Goal: Task Accomplishment & Management: Manage account settings

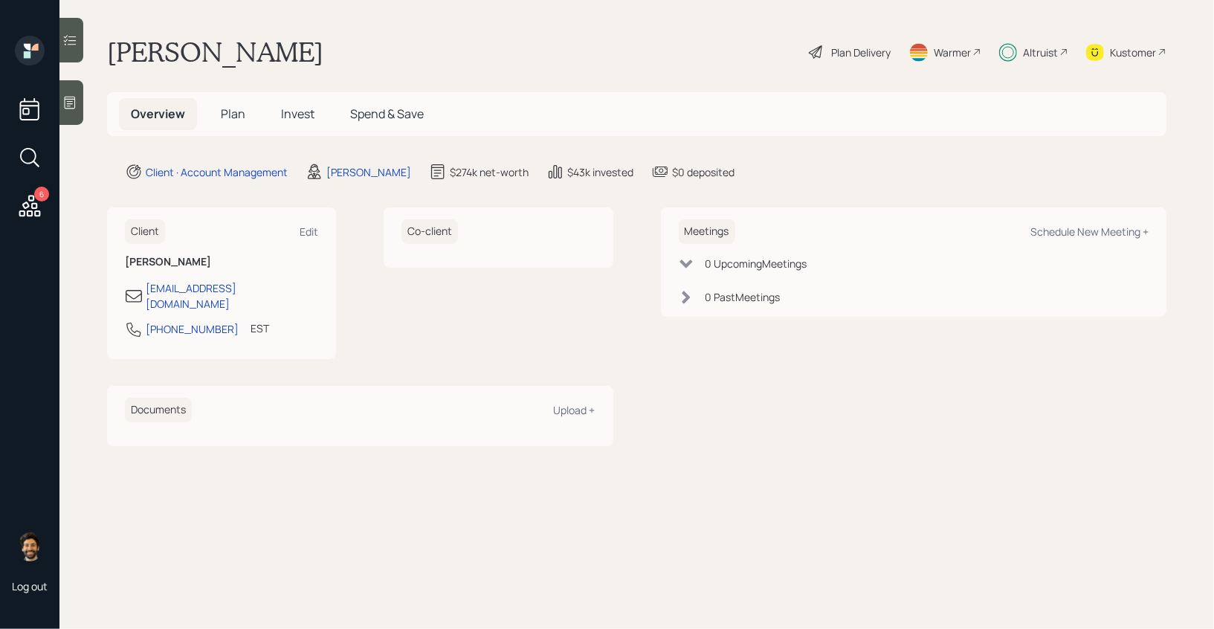
click at [1053, 50] on div "Altruist" at bounding box center [1040, 53] width 35 height 16
click at [291, 123] on h5 "Invest" at bounding box center [297, 114] width 57 height 32
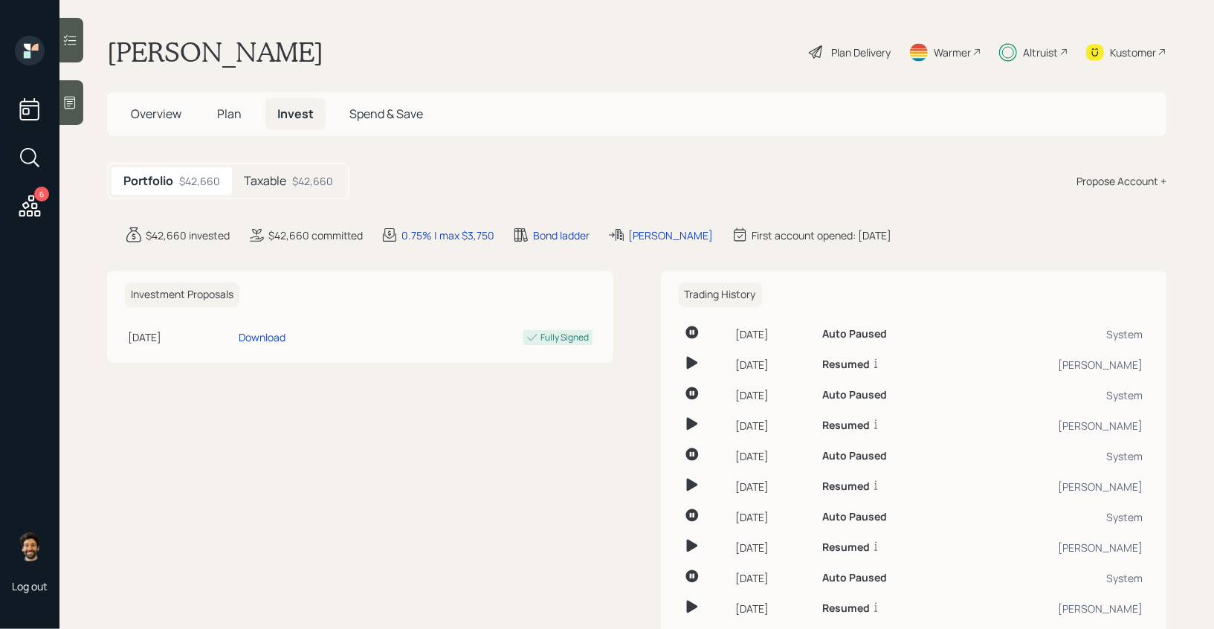
click at [288, 183] on div "Taxable $42,660" at bounding box center [288, 181] width 113 height 28
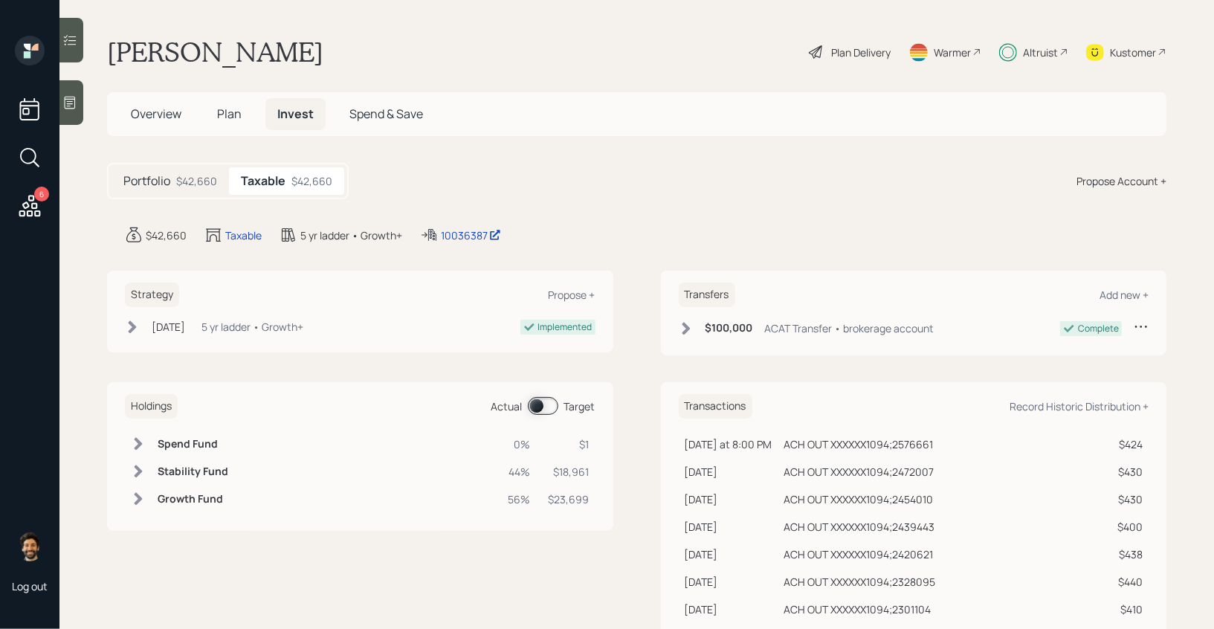
click at [230, 107] on span "Plan" at bounding box center [229, 114] width 25 height 16
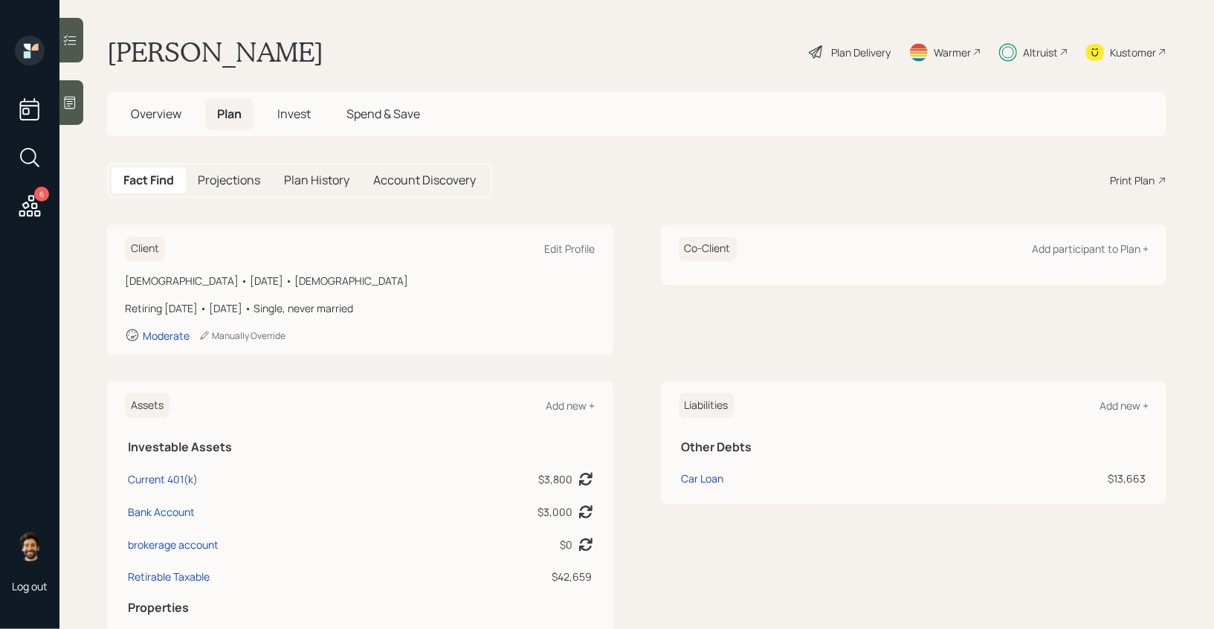
click at [297, 118] on span "Invest" at bounding box center [293, 114] width 33 height 16
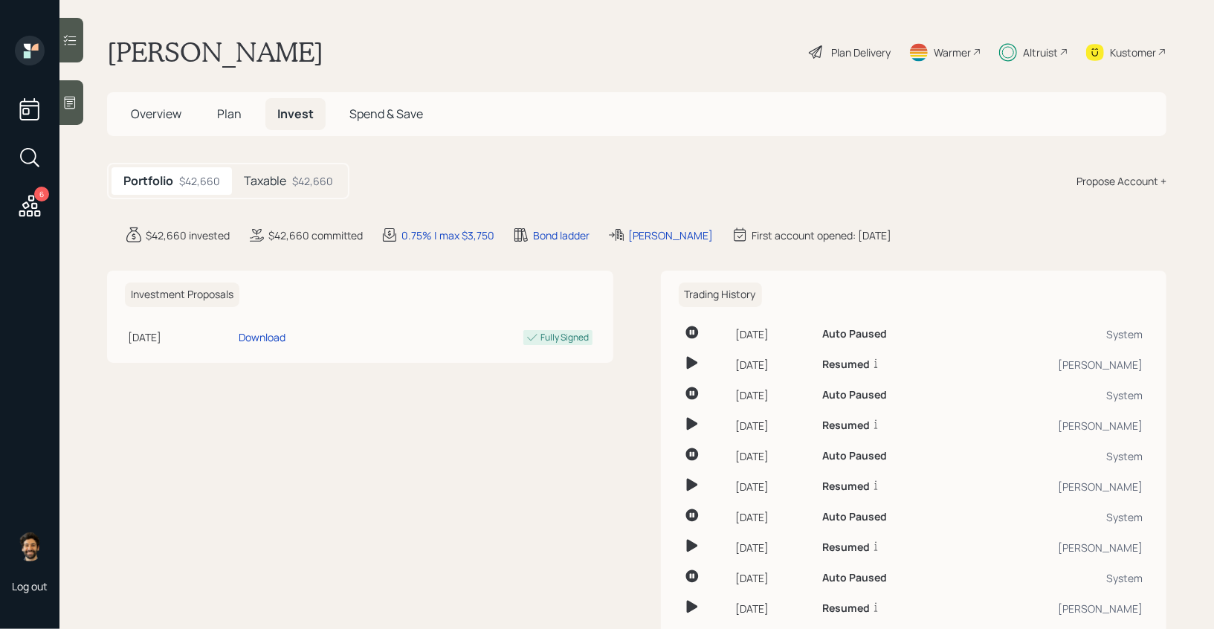
click at [276, 180] on h5 "Taxable" at bounding box center [265, 181] width 42 height 14
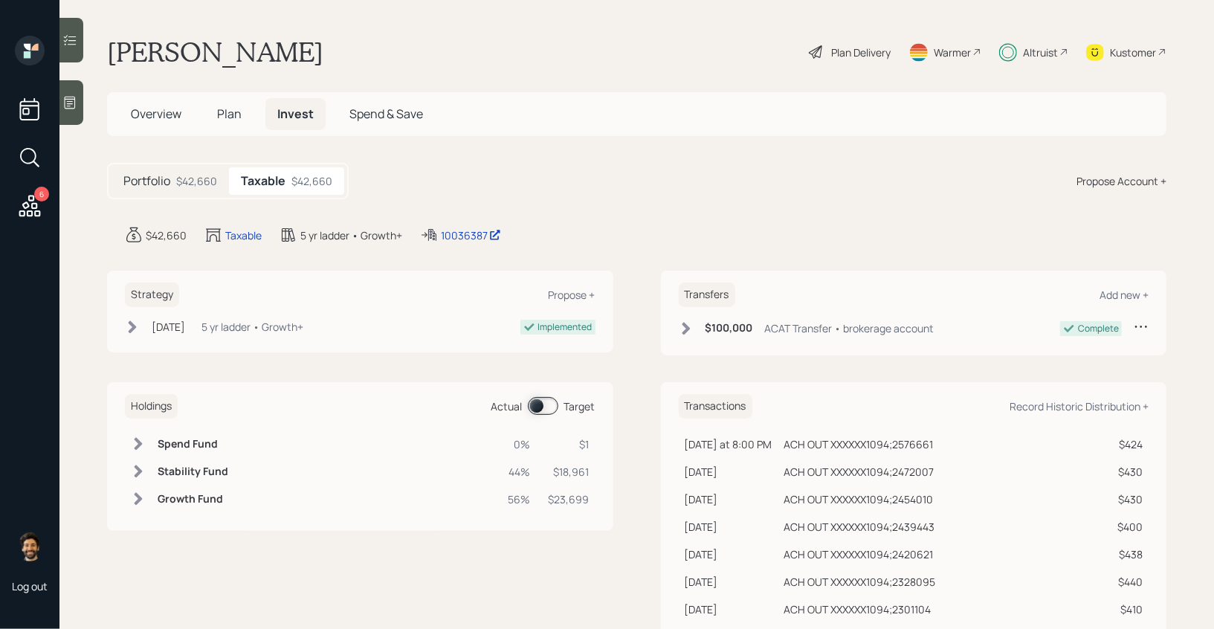
click at [234, 114] on span "Plan" at bounding box center [229, 114] width 25 height 16
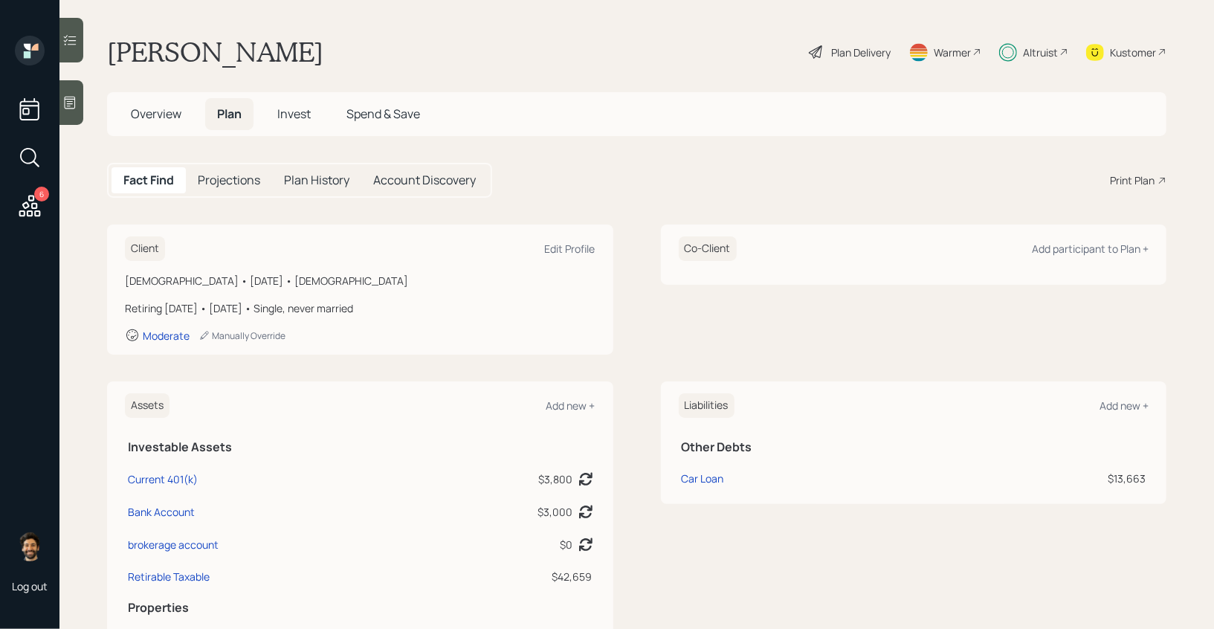
click at [280, 124] on h5 "Invest" at bounding box center [293, 114] width 57 height 32
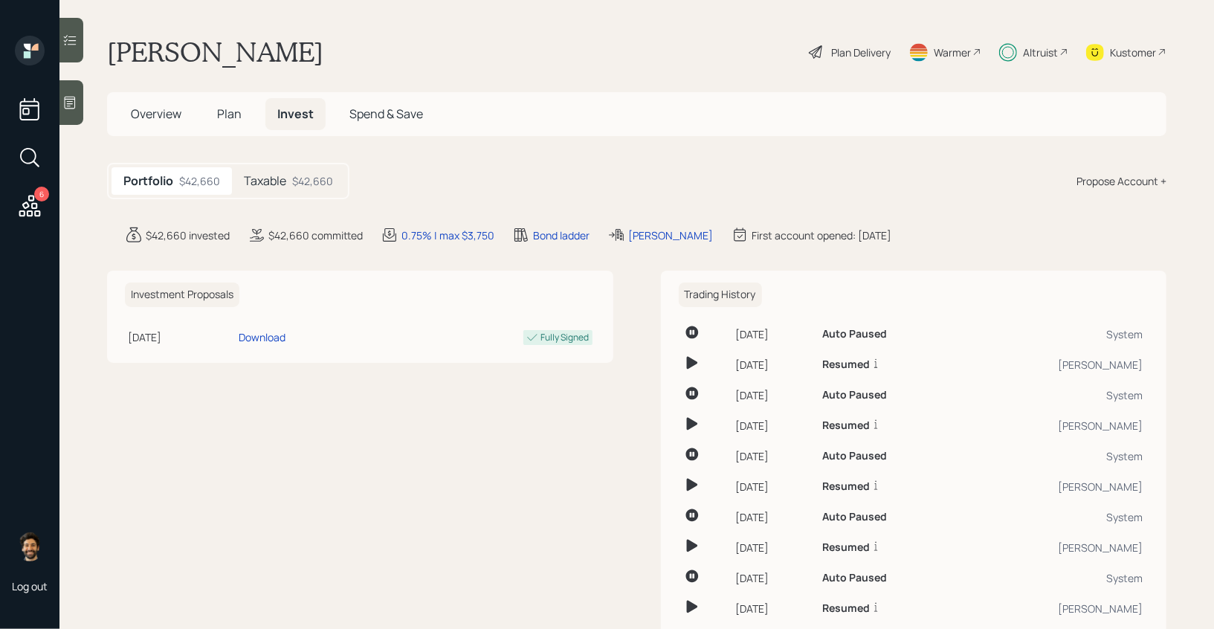
click at [272, 171] on div "Taxable $42,660" at bounding box center [288, 181] width 113 height 28
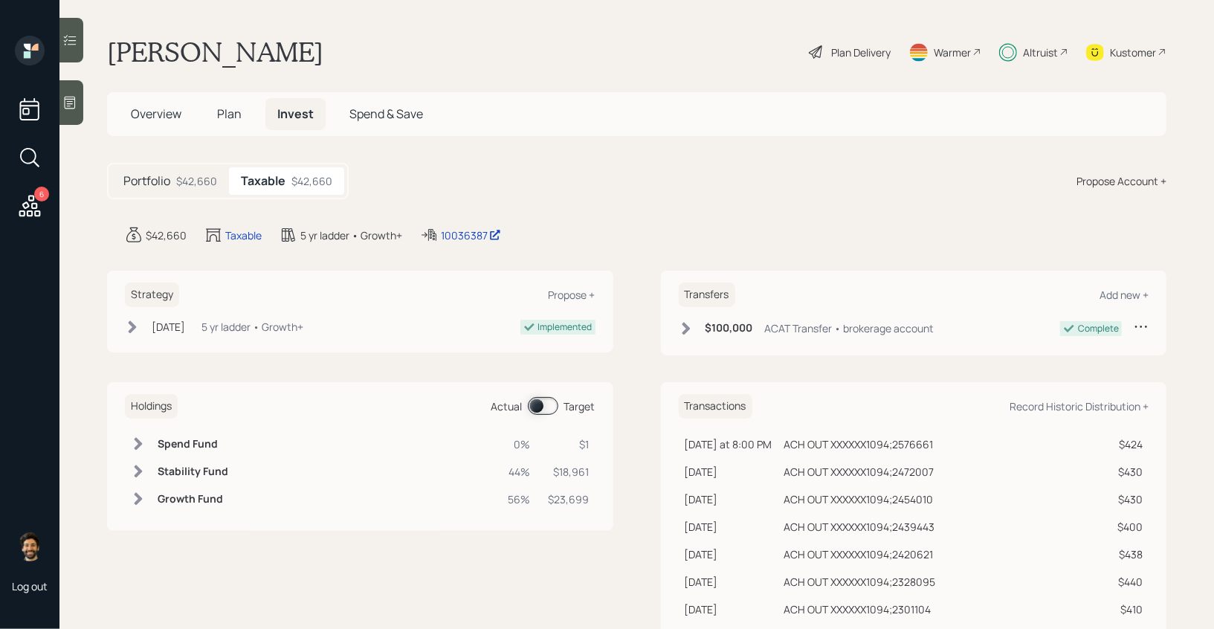
click at [236, 116] on span "Plan" at bounding box center [229, 114] width 25 height 16
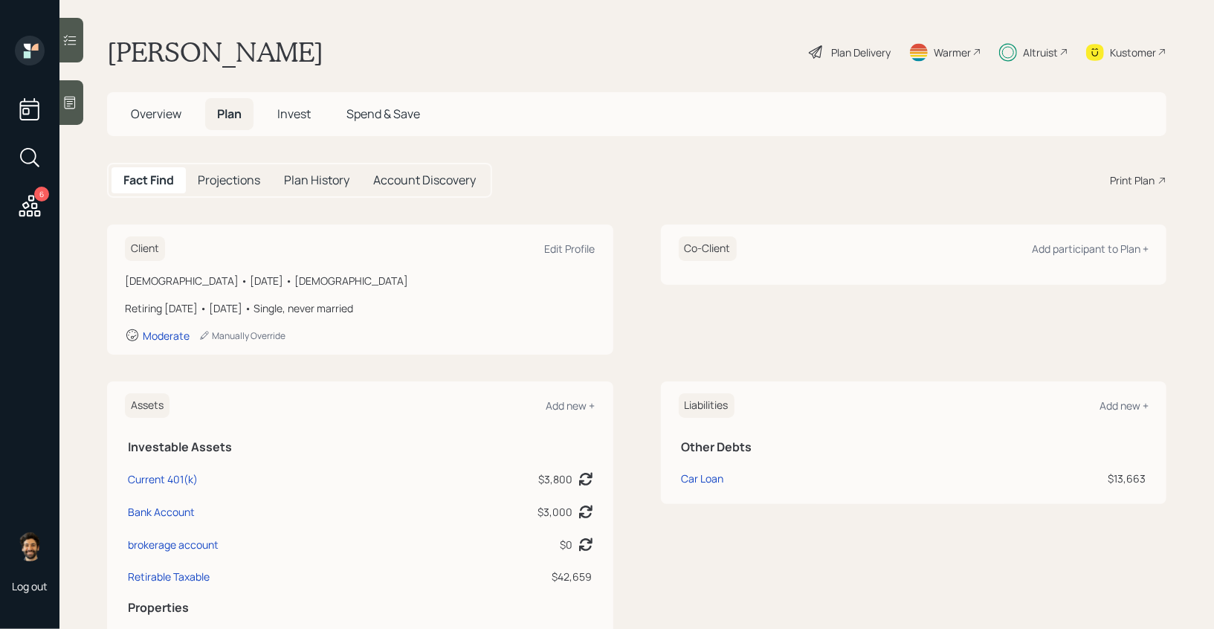
click at [301, 120] on span "Invest" at bounding box center [293, 114] width 33 height 16
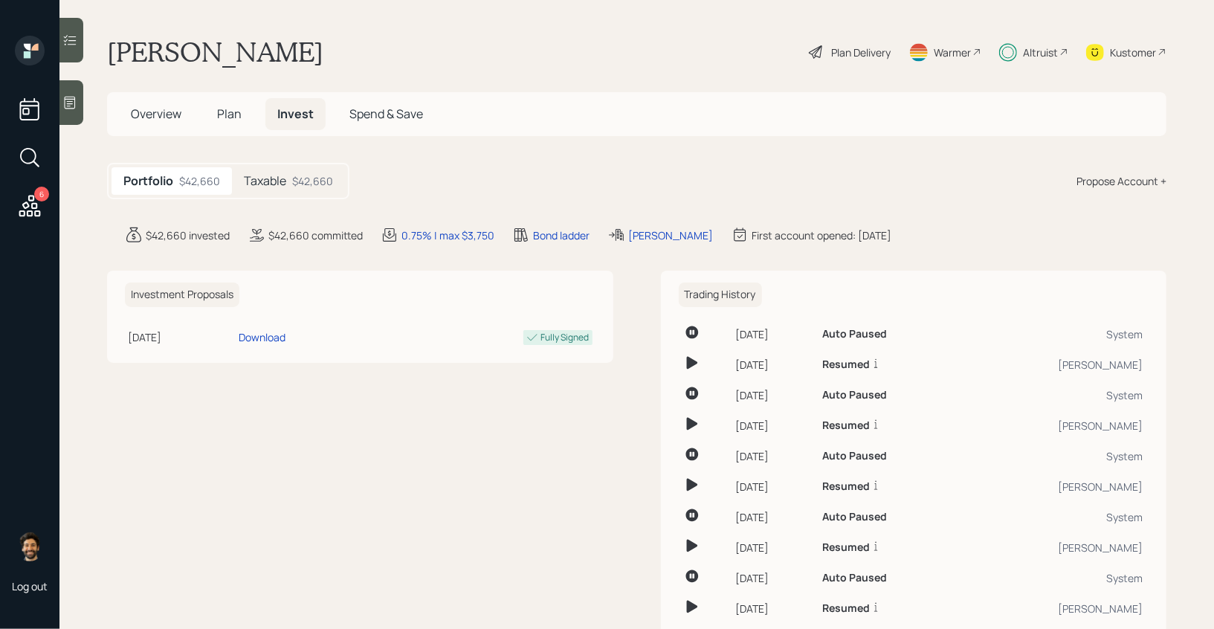
click at [317, 180] on div "$42,660" at bounding box center [312, 181] width 41 height 16
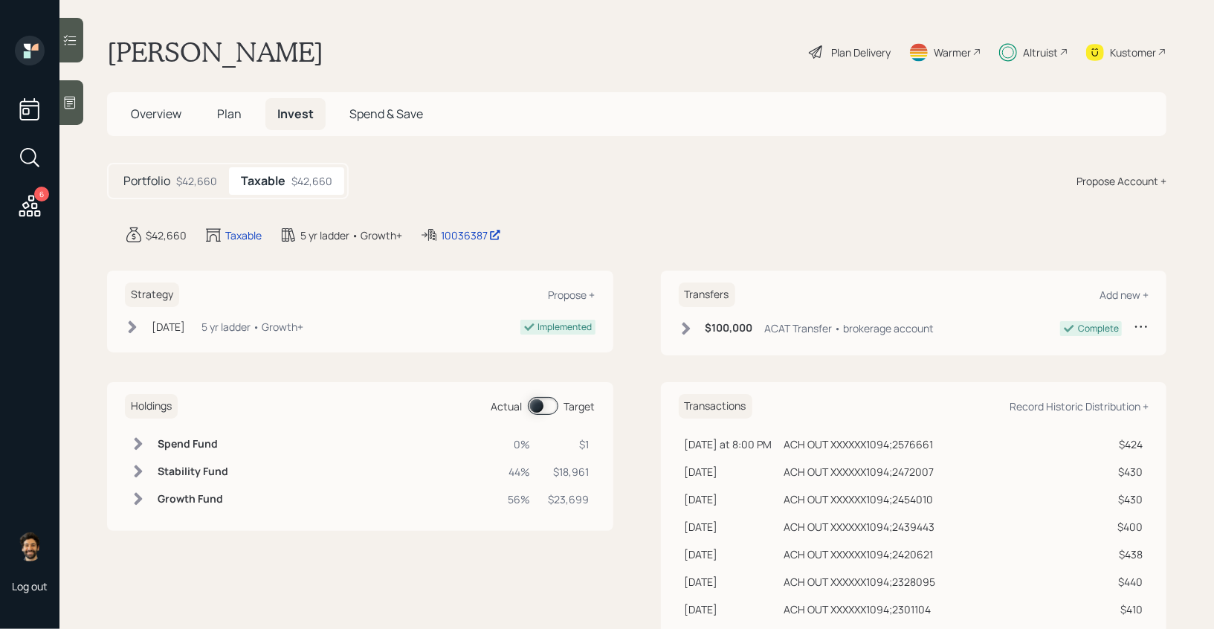
click at [235, 113] on span "Plan" at bounding box center [229, 114] width 25 height 16
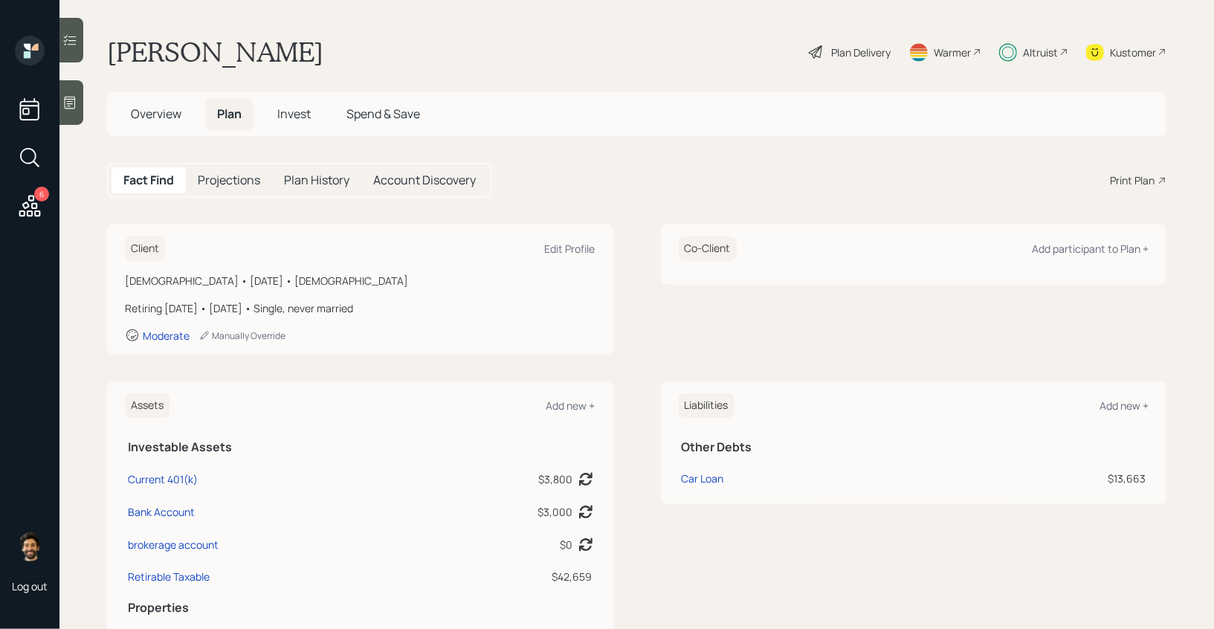
click at [152, 114] on span "Overview" at bounding box center [156, 114] width 51 height 16
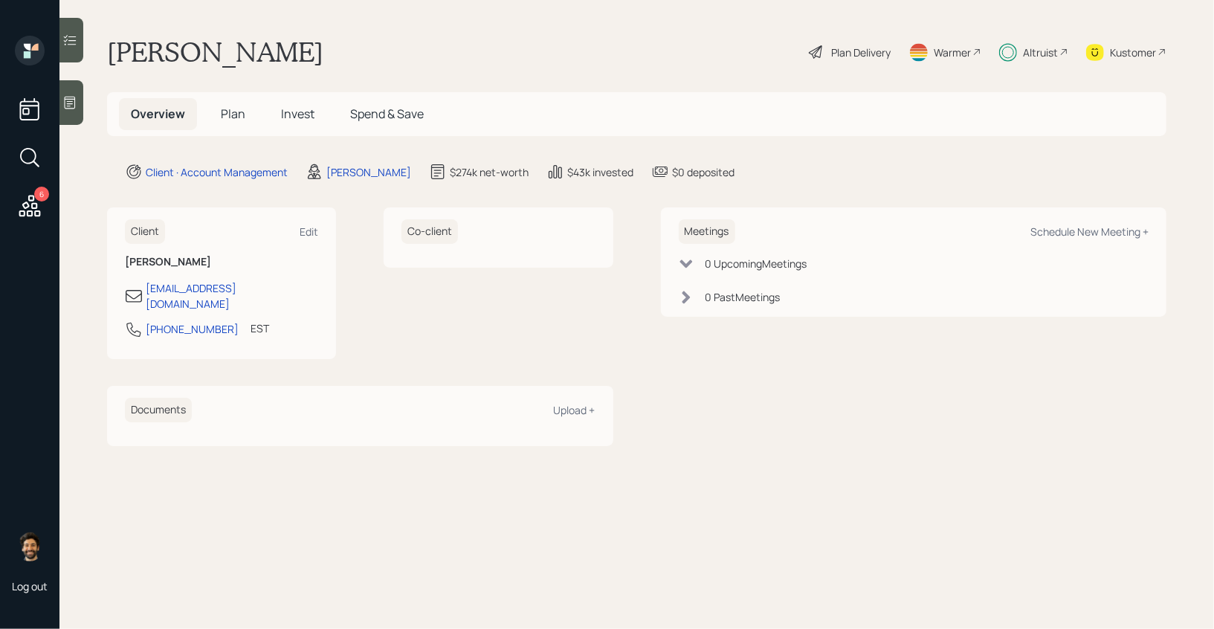
click at [239, 109] on span "Plan" at bounding box center [233, 114] width 25 height 16
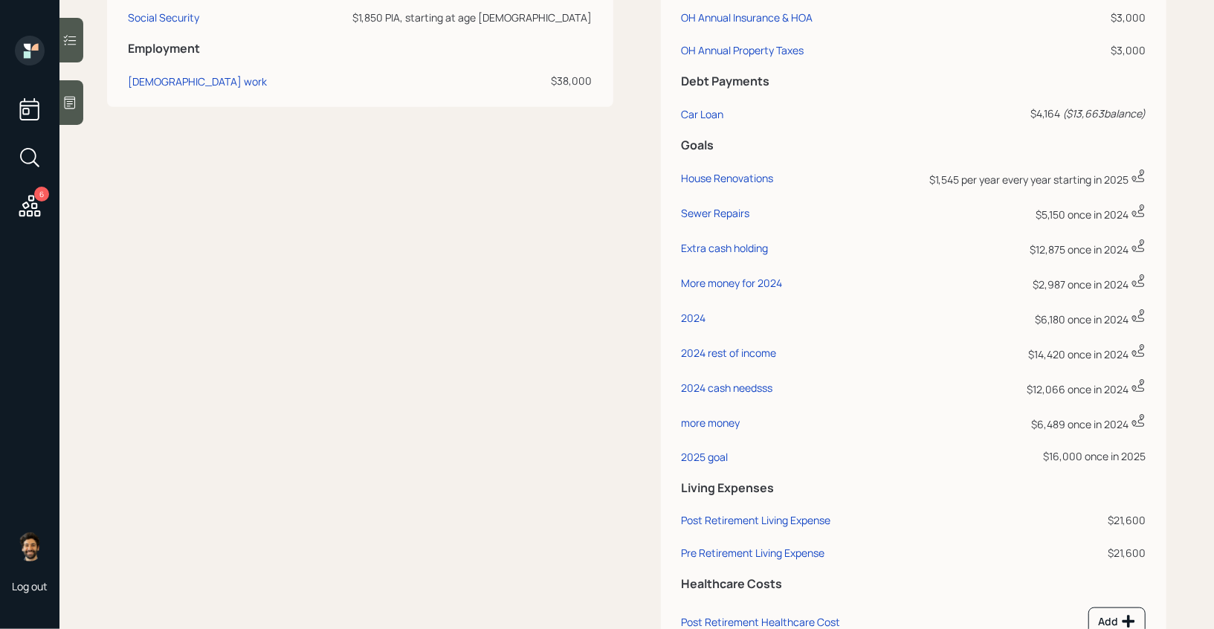
scroll to position [769, 0]
click at [702, 466] on div "2025 goal" at bounding box center [705, 459] width 47 height 14
select select "0"
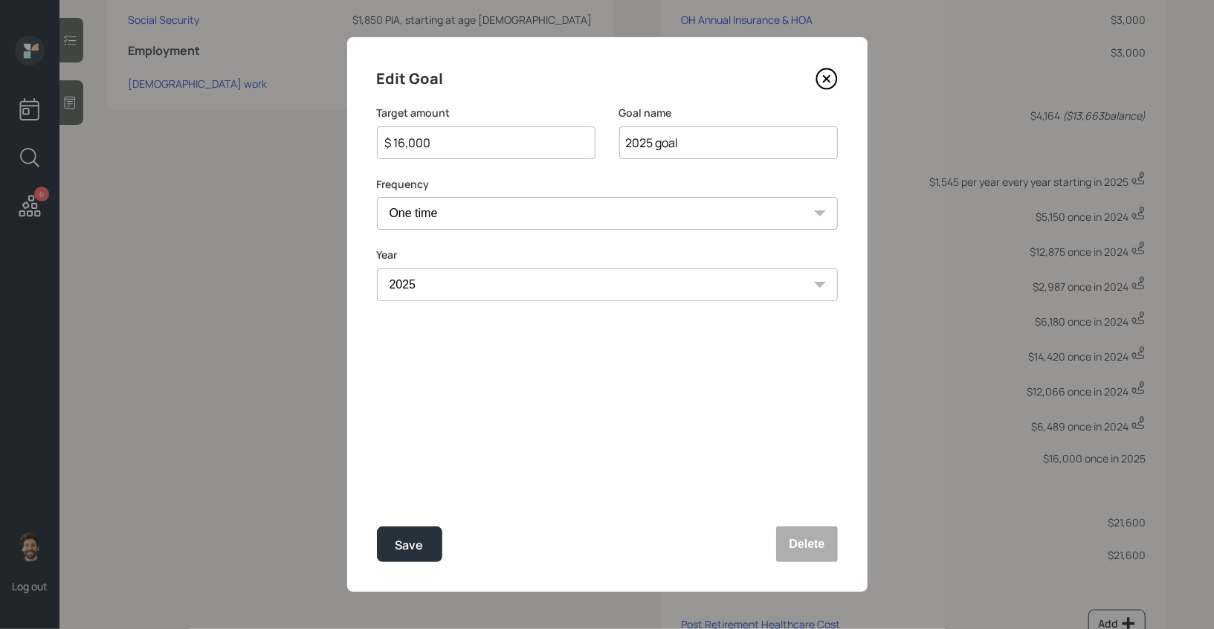
click at [421, 141] on input "$ 16,000" at bounding box center [480, 143] width 193 height 18
click at [392, 549] on button "Save" at bounding box center [409, 544] width 65 height 36
type input "$ 16,000"
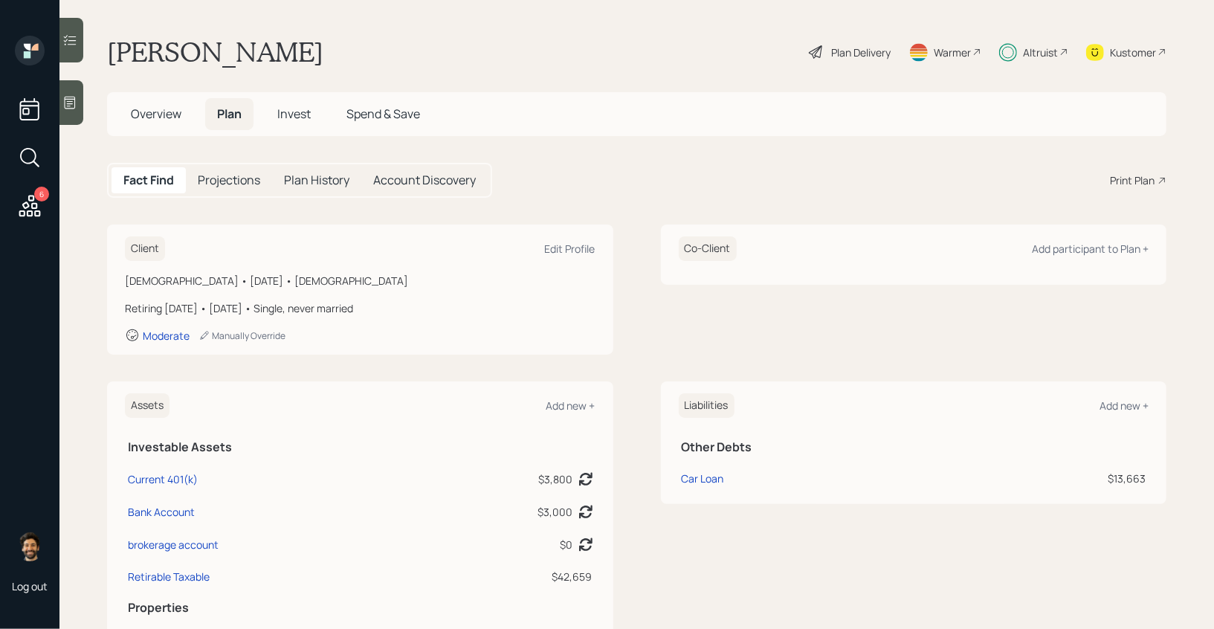
click at [296, 114] on span "Invest" at bounding box center [293, 114] width 33 height 16
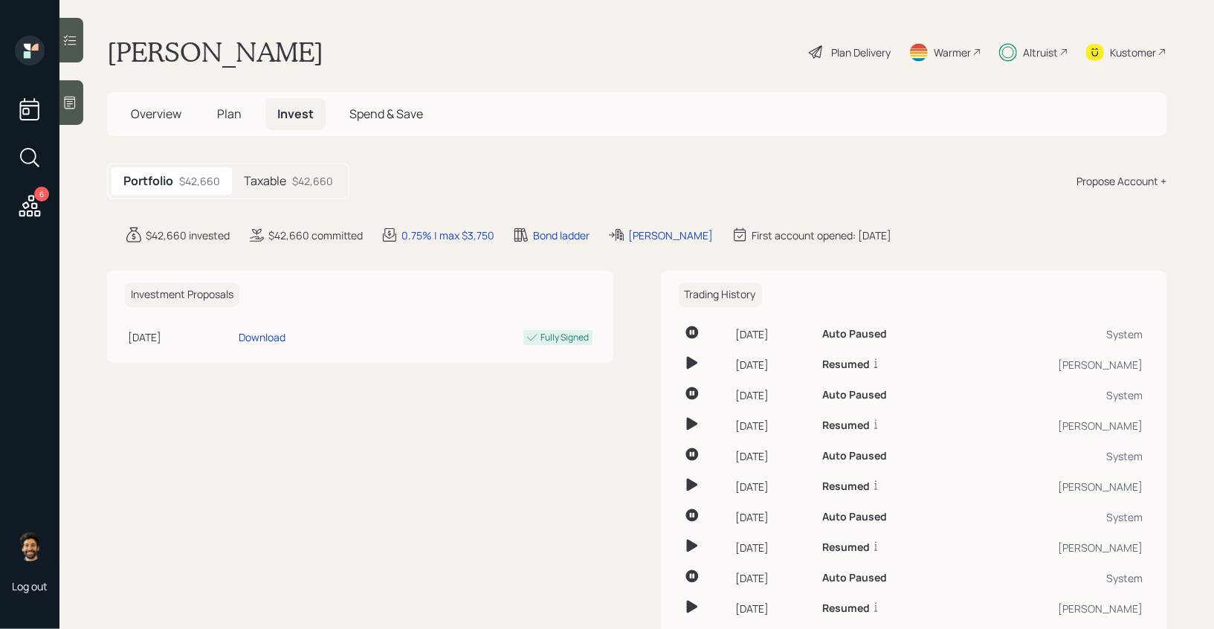
click at [286, 186] on div "Taxable $42,660" at bounding box center [288, 181] width 113 height 28
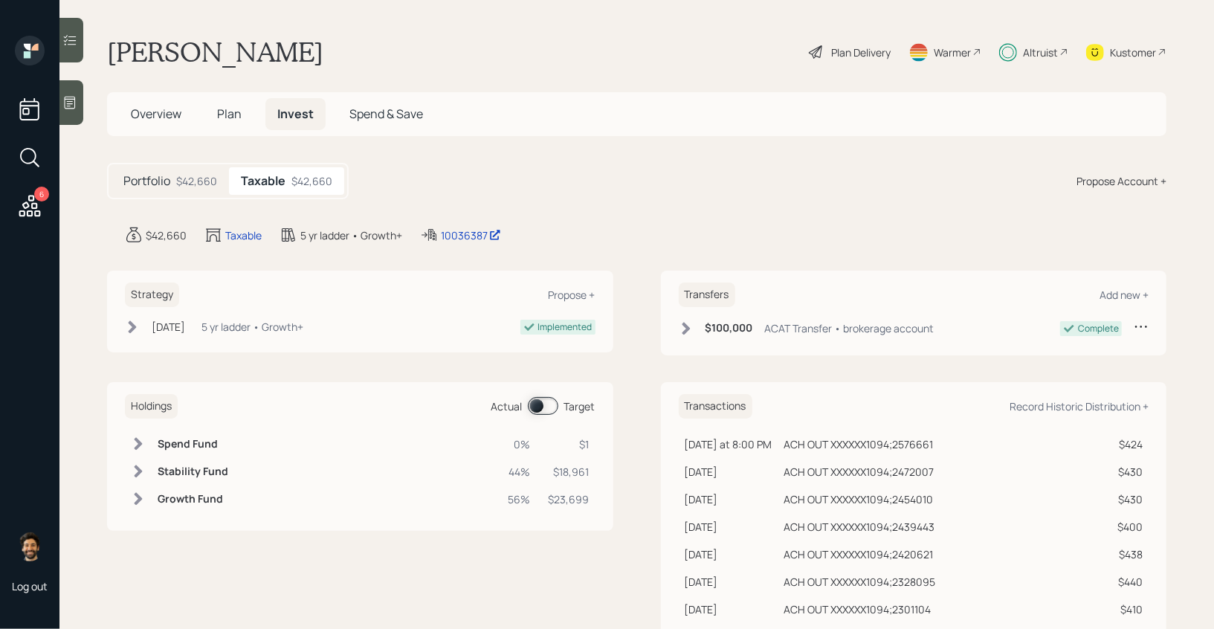
click at [537, 408] on span at bounding box center [543, 406] width 30 height 18
click at [229, 118] on span "Plan" at bounding box center [229, 114] width 25 height 16
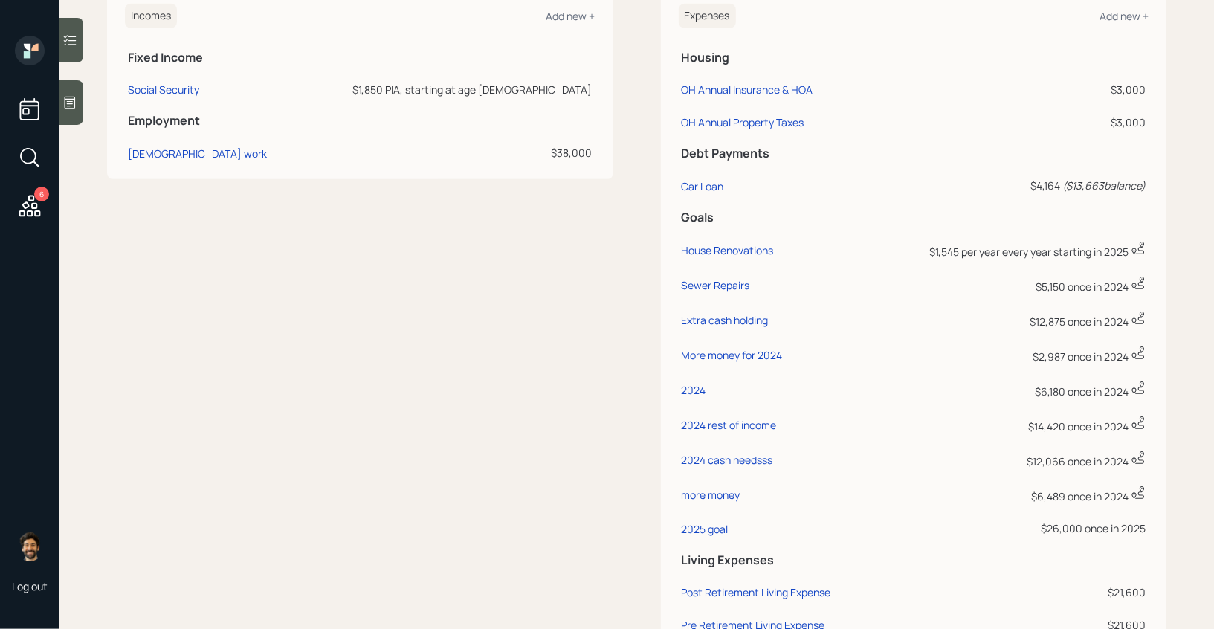
scroll to position [834, 0]
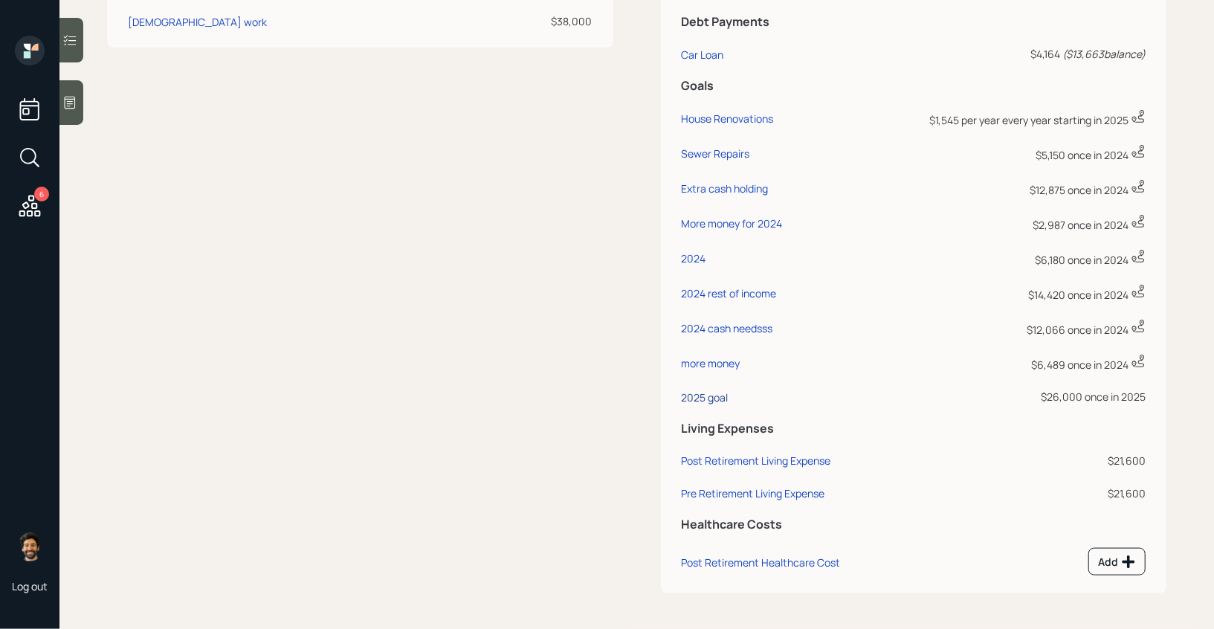
click at [714, 392] on div "2025 goal" at bounding box center [705, 397] width 47 height 14
select select "0"
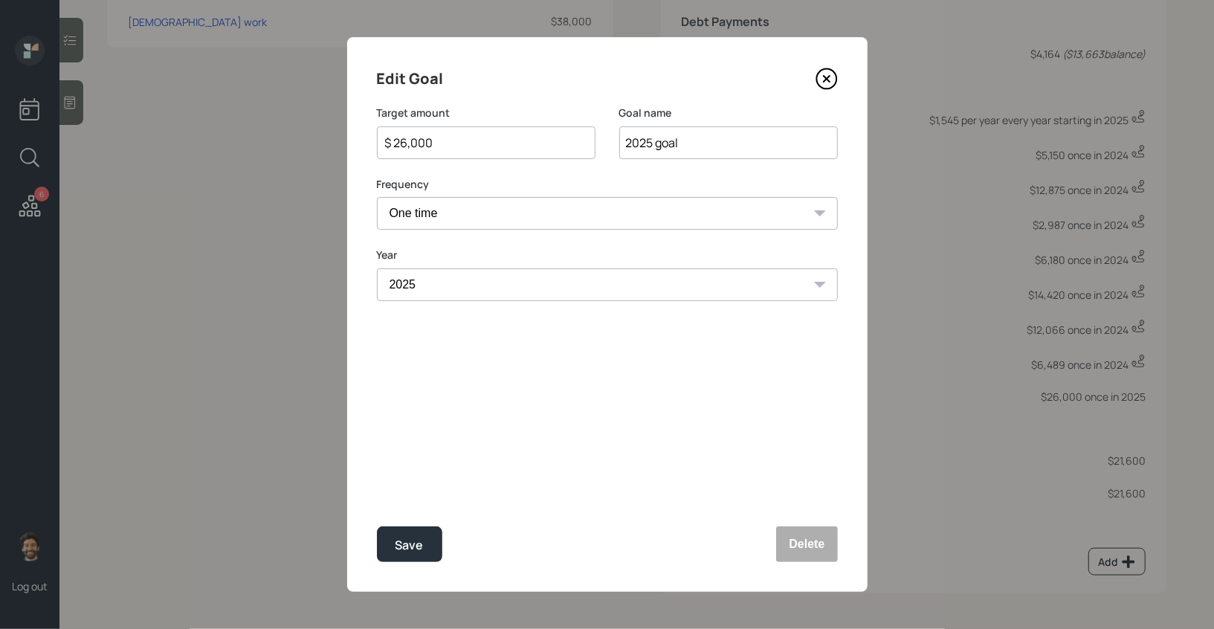
click at [426, 141] on input "$ 26,000" at bounding box center [480, 143] width 193 height 18
click at [395, 547] on div "Save" at bounding box center [409, 545] width 28 height 20
type input "$ 26,000"
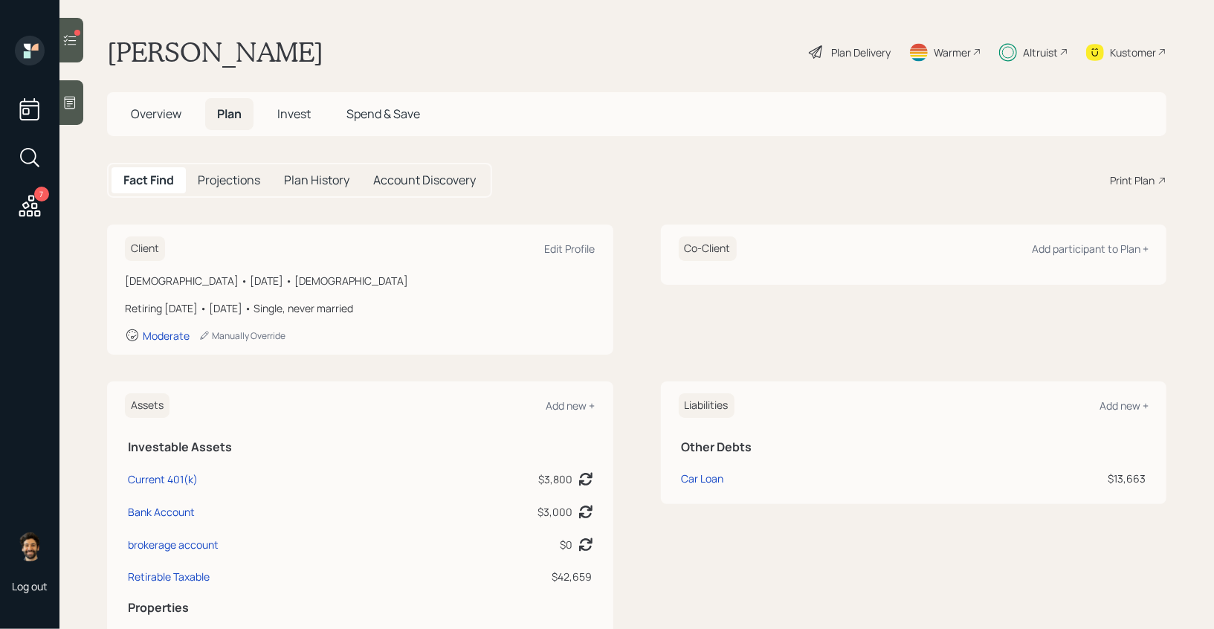
click at [290, 109] on span "Invest" at bounding box center [293, 114] width 33 height 16
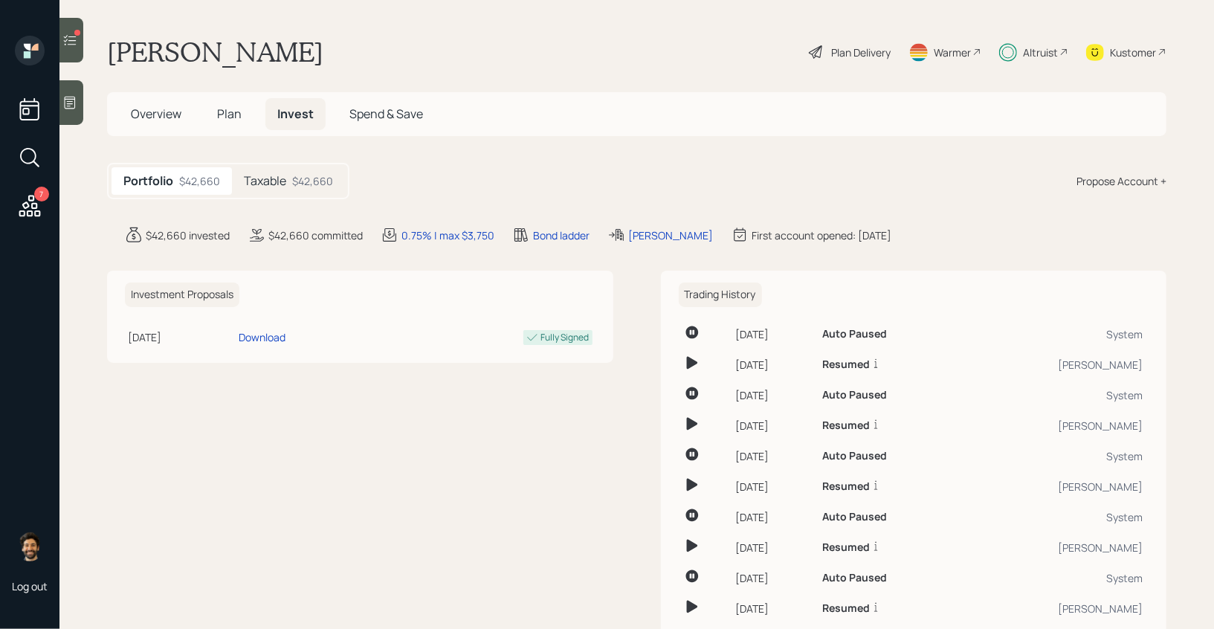
click at [285, 193] on div "Taxable $42,660" at bounding box center [288, 181] width 113 height 28
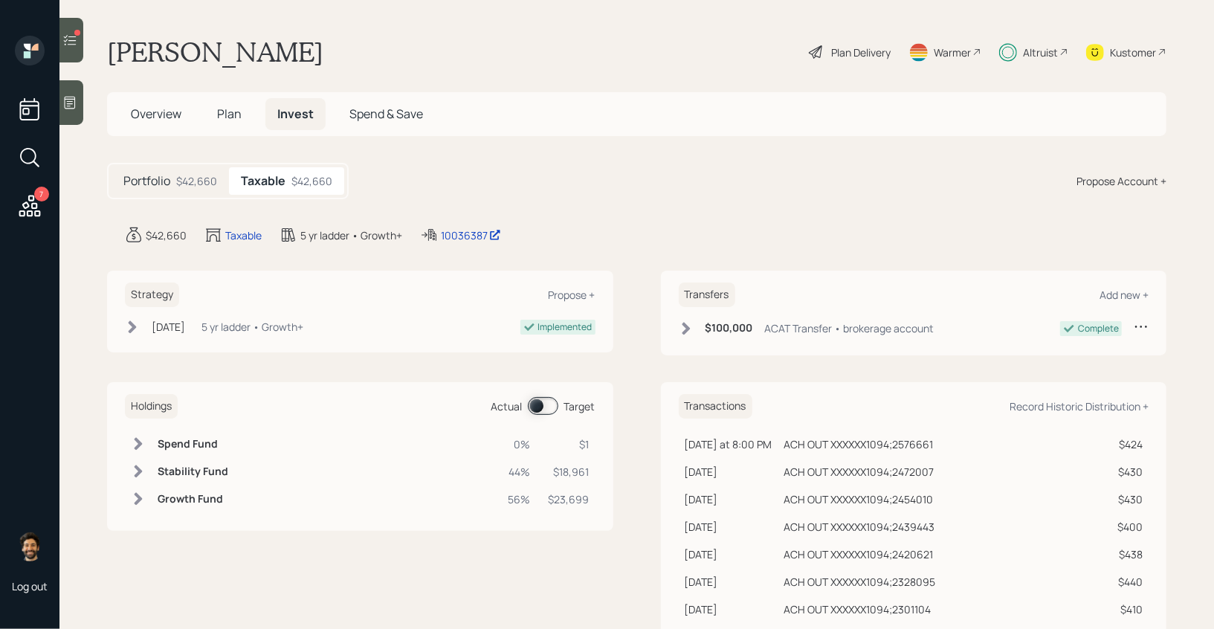
click at [535, 405] on span at bounding box center [543, 406] width 30 height 18
click at [219, 118] on span "Plan" at bounding box center [229, 114] width 25 height 16
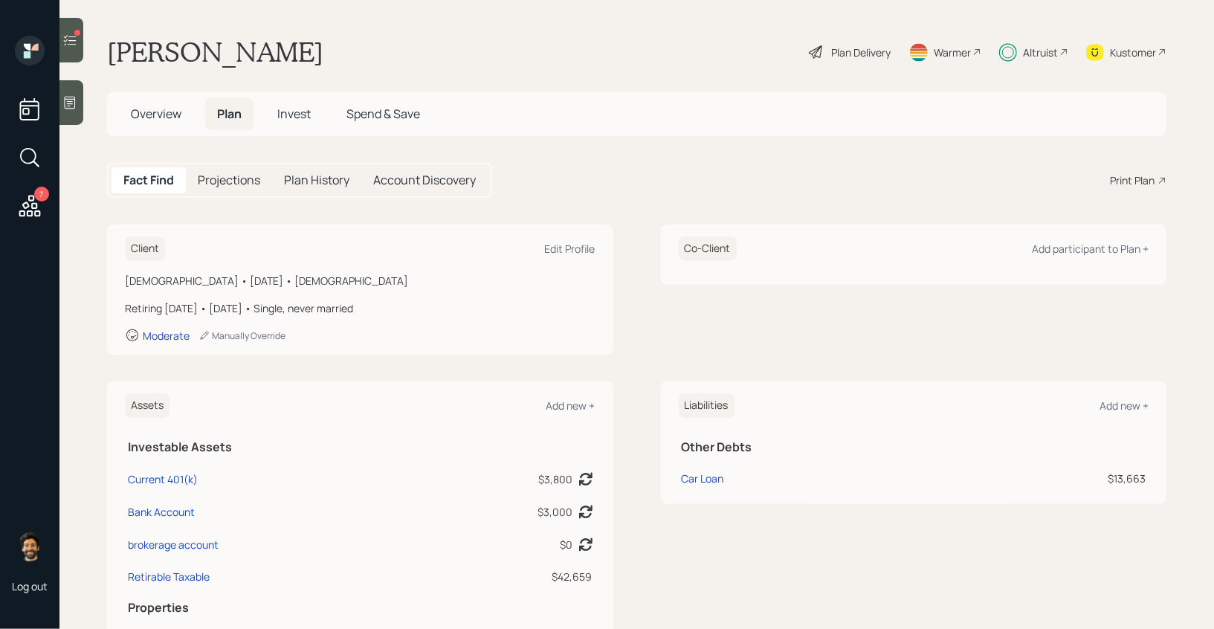
click at [297, 120] on span "Invest" at bounding box center [293, 114] width 33 height 16
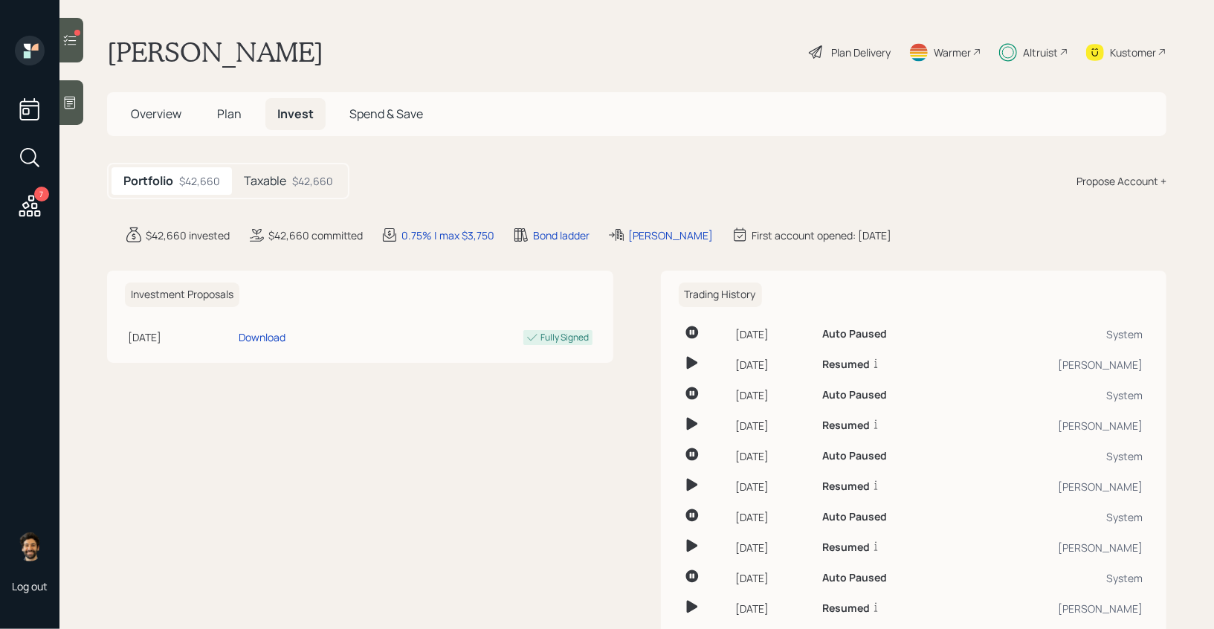
click at [275, 174] on h5 "Taxable" at bounding box center [265, 181] width 42 height 14
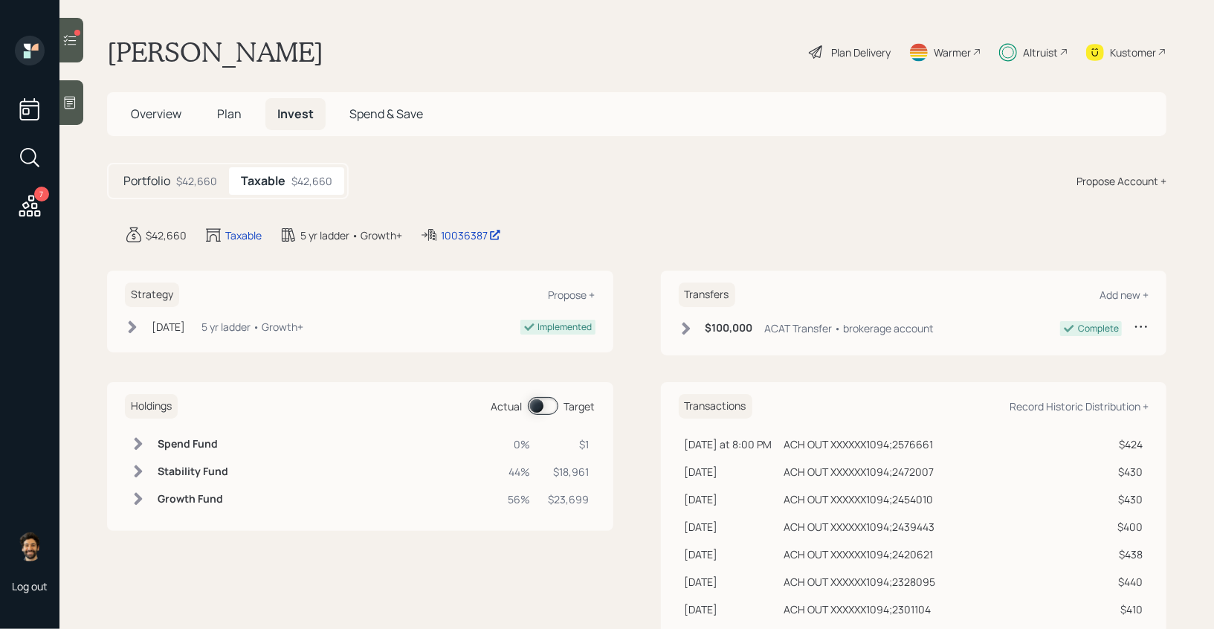
click at [143, 444] on icon at bounding box center [138, 443] width 15 height 15
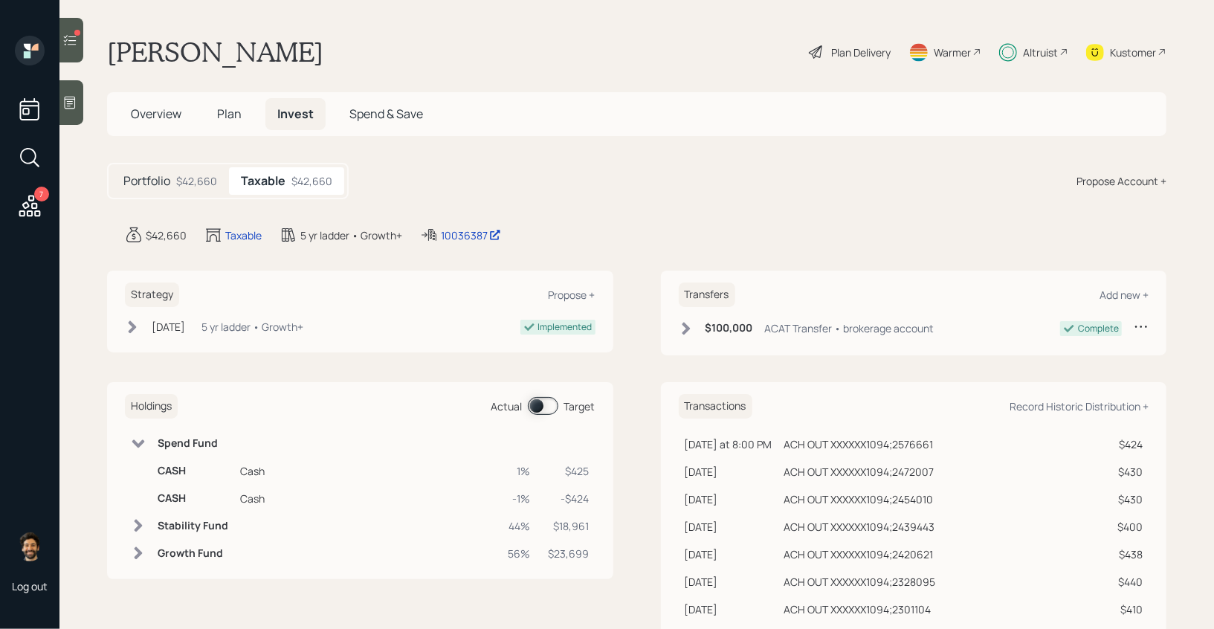
click at [540, 401] on span at bounding box center [543, 406] width 30 height 18
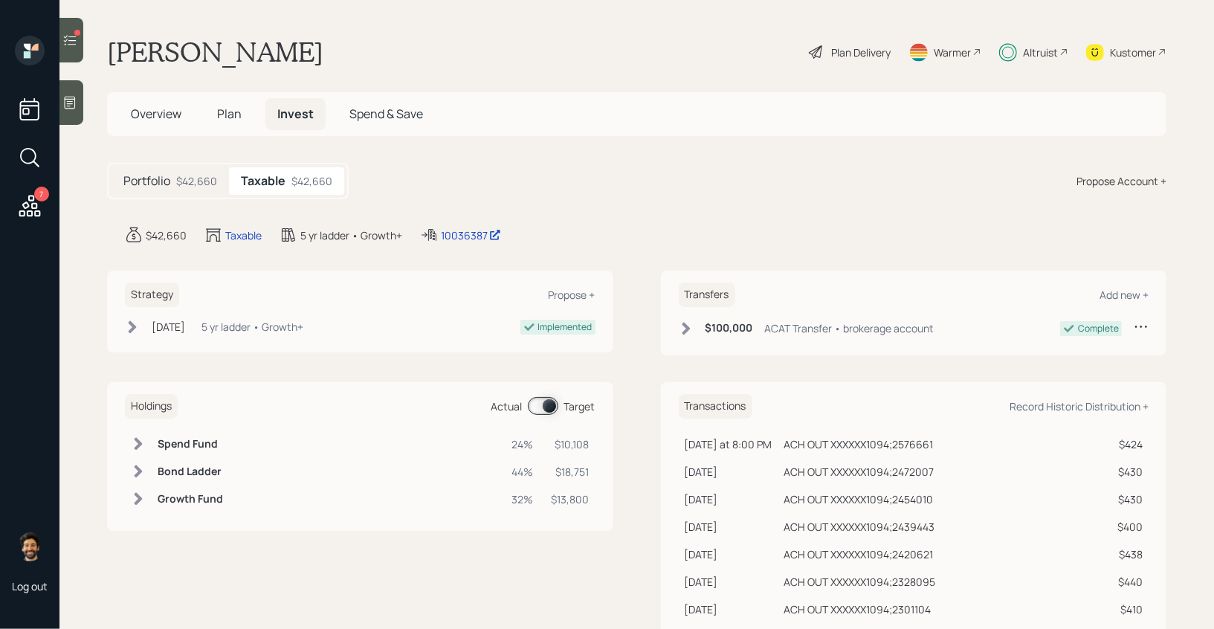
click at [157, 438] on td "Spend Fund" at bounding box center [190, 444] width 77 height 28
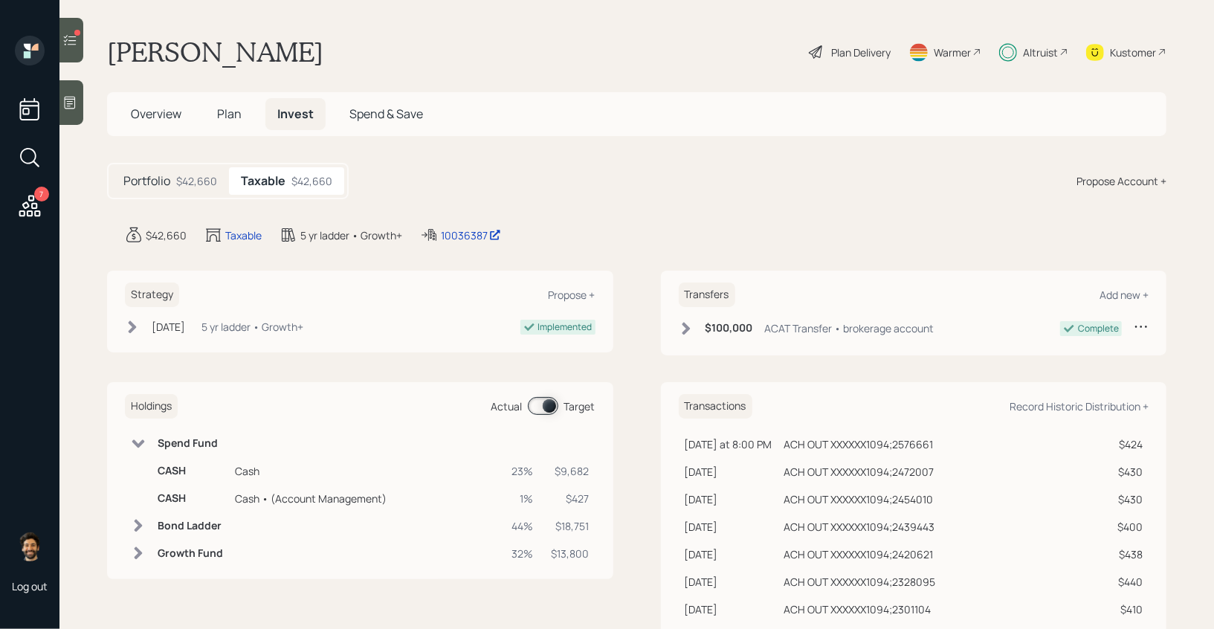
click at [222, 117] on span "Plan" at bounding box center [229, 114] width 25 height 16
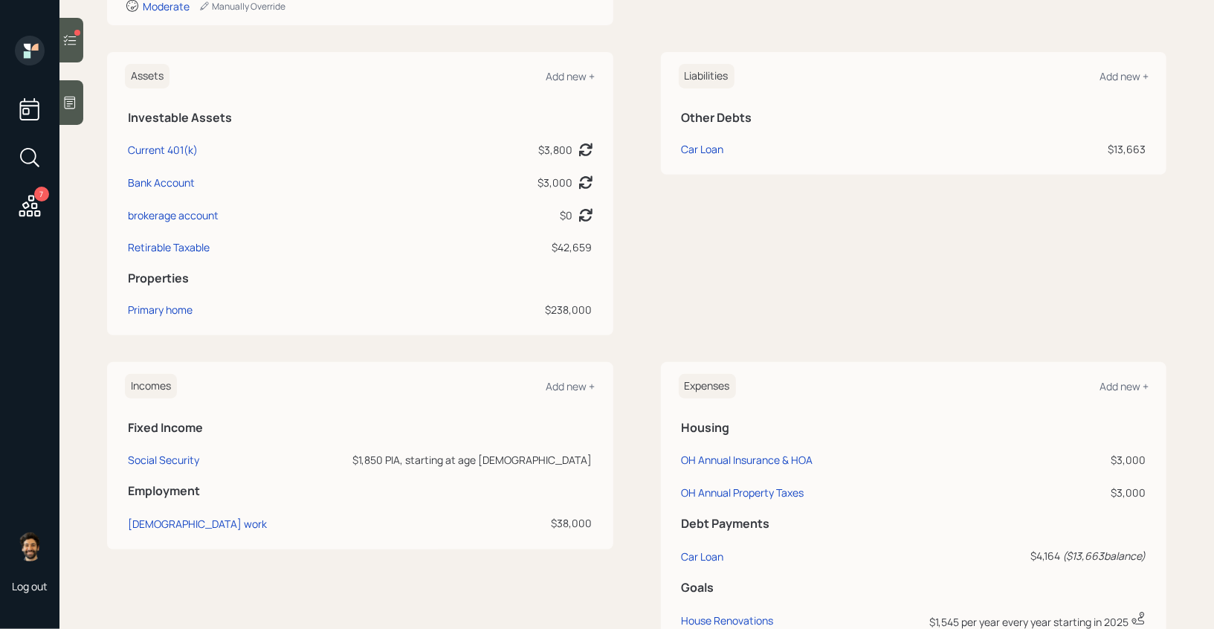
scroll to position [834, 0]
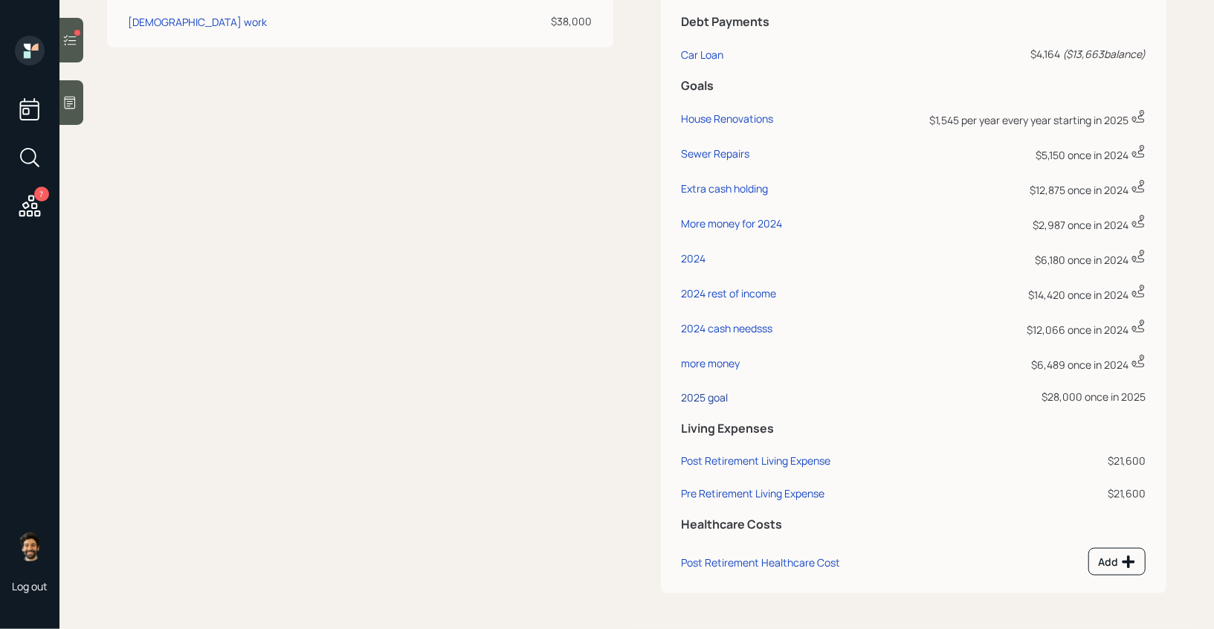
click at [710, 404] on div "2025 goal" at bounding box center [705, 397] width 47 height 14
select select "0"
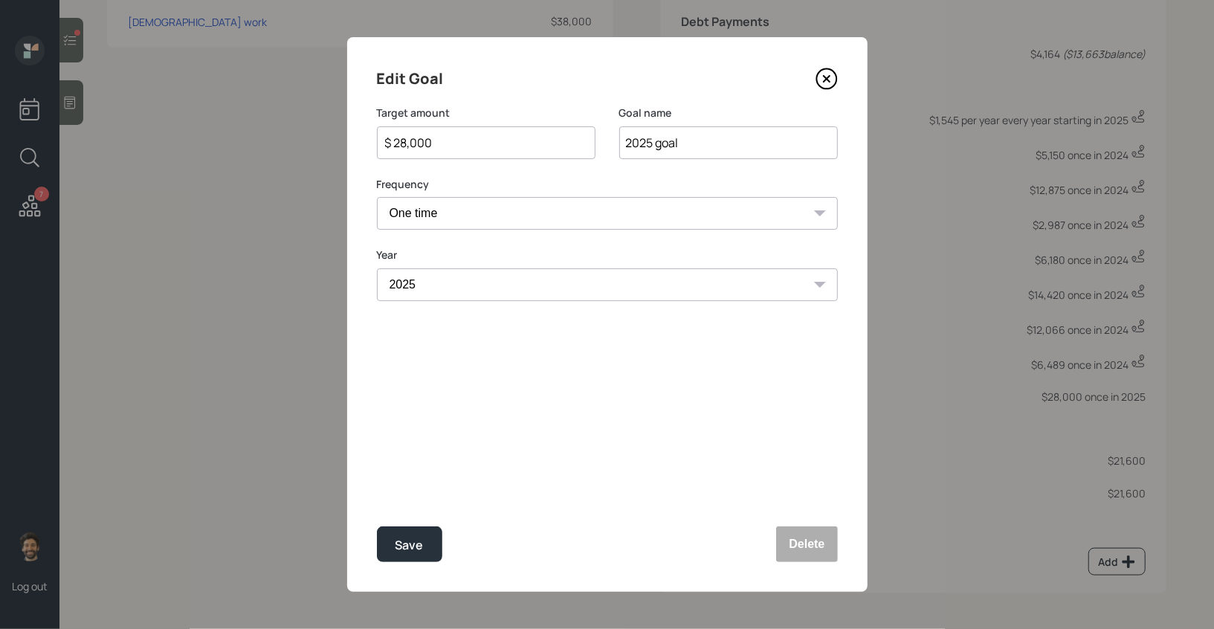
click at [413, 146] on input "$ 28,000" at bounding box center [480, 143] width 193 height 18
click at [392, 540] on button "Save" at bounding box center [409, 544] width 65 height 36
type input "$ 28,000"
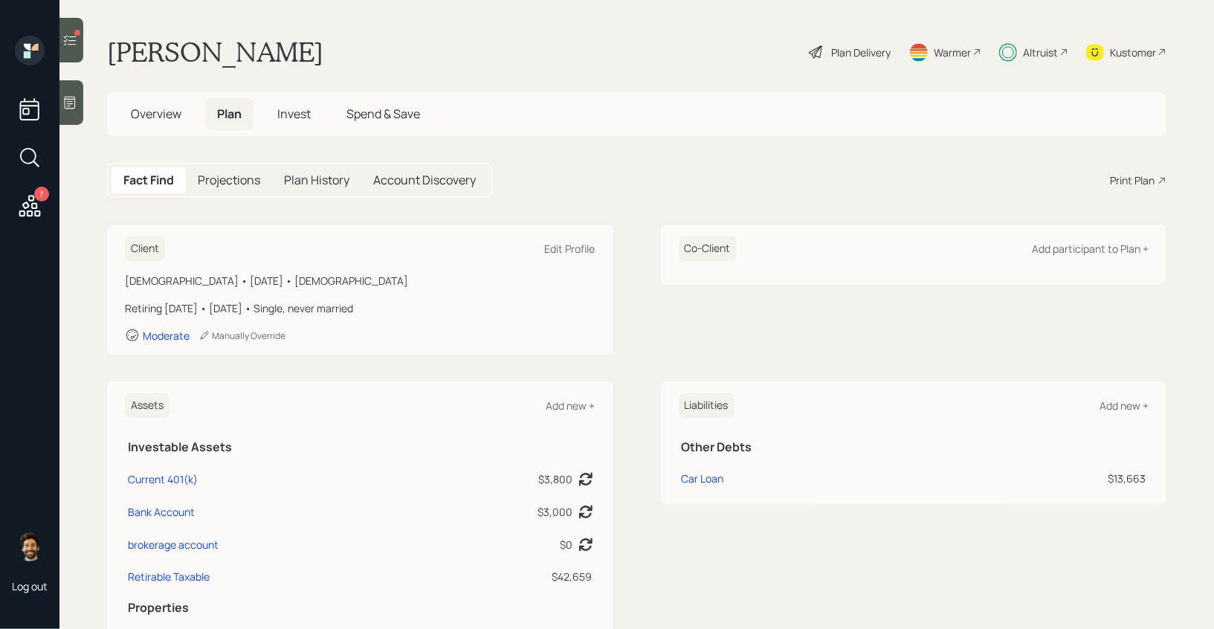
click at [283, 108] on span "Invest" at bounding box center [293, 114] width 33 height 16
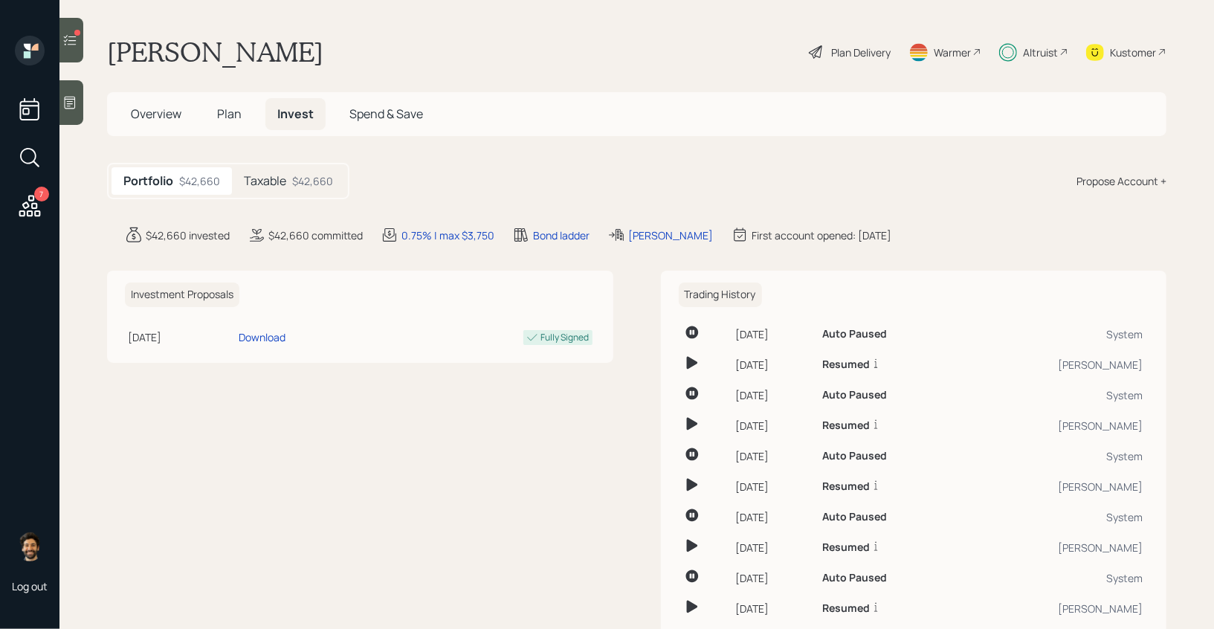
click at [283, 184] on h5 "Taxable" at bounding box center [265, 181] width 42 height 14
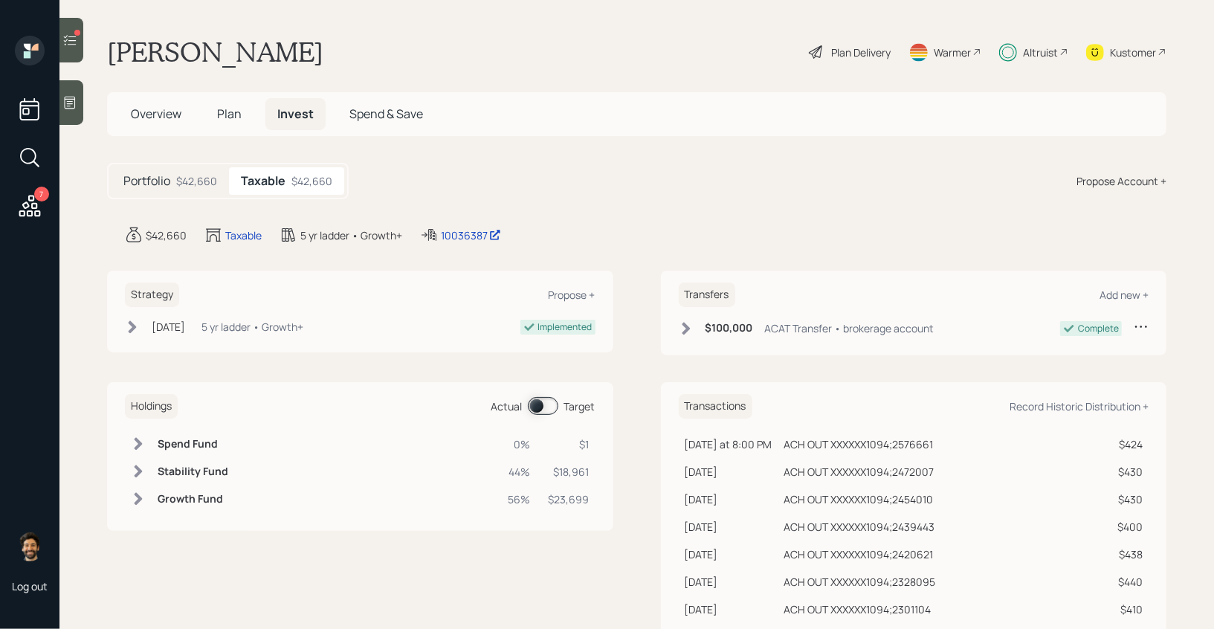
click at [534, 402] on span at bounding box center [543, 406] width 30 height 18
click at [76, 39] on icon at bounding box center [69, 40] width 15 height 15
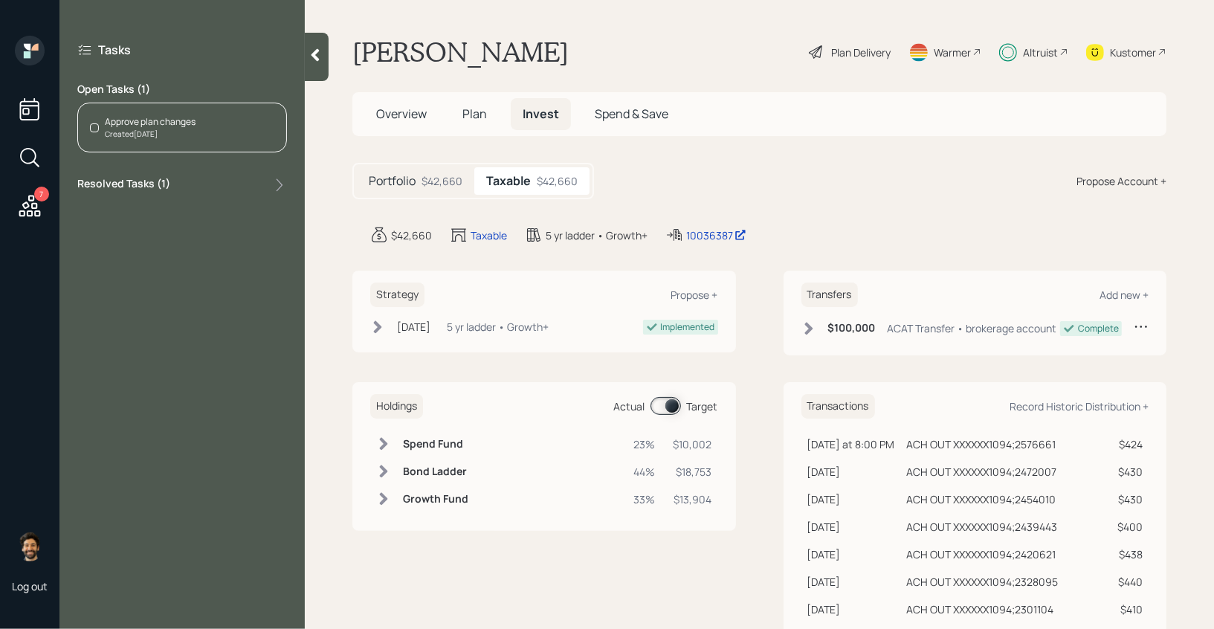
click at [209, 132] on div "Approve plan changes Created Today" at bounding box center [182, 128] width 210 height 50
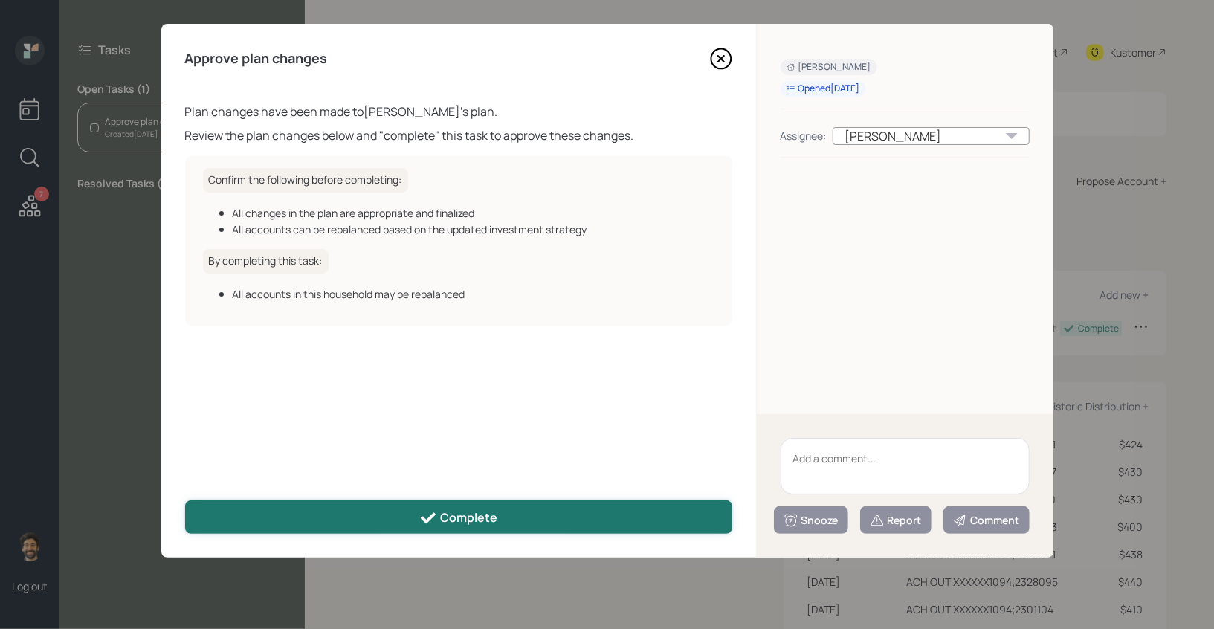
click at [428, 509] on icon at bounding box center [428, 518] width 18 height 18
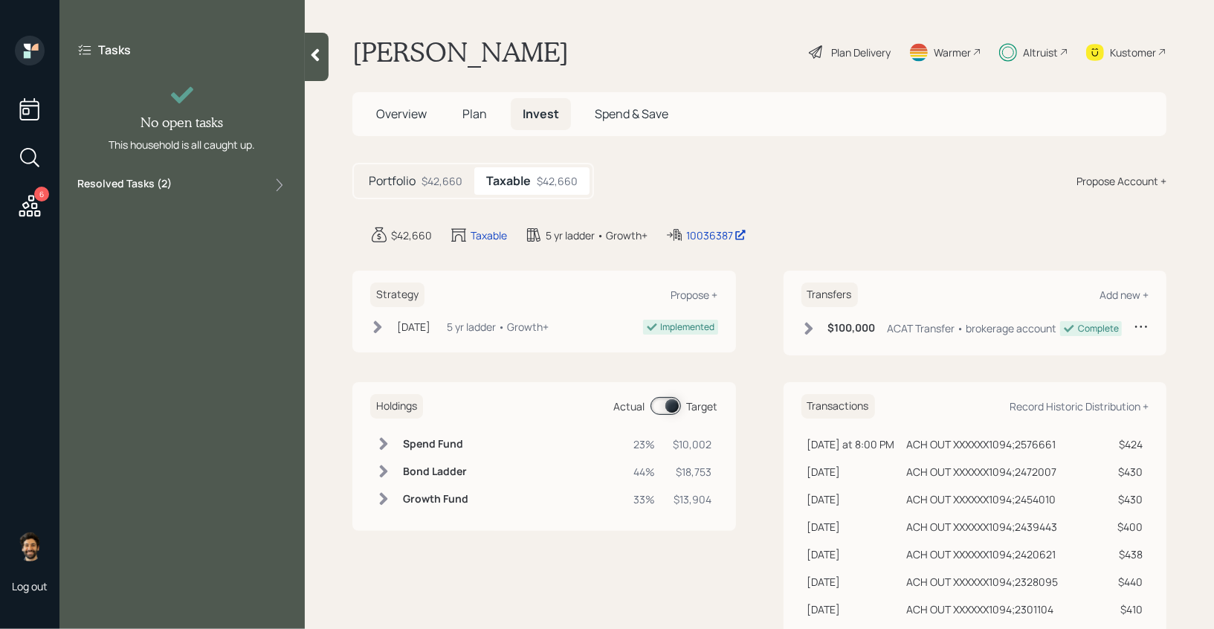
click at [32, 218] on icon at bounding box center [29, 206] width 27 height 27
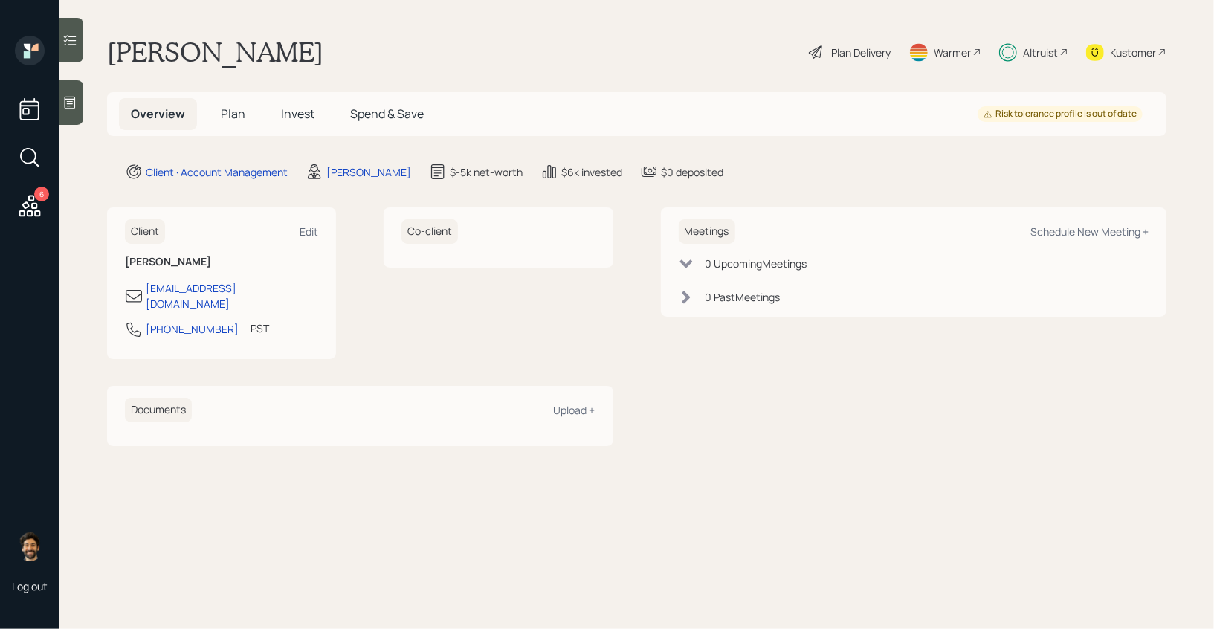
click at [1040, 46] on div "Altruist" at bounding box center [1040, 53] width 35 height 16
